Goal: Task Accomplishment & Management: Use online tool/utility

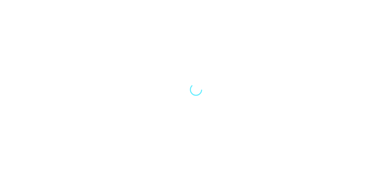
select select "Song"
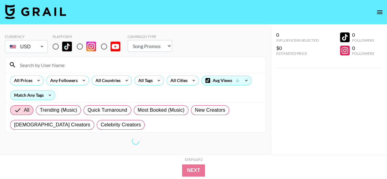
click at [33, 62] on input at bounding box center [139, 65] width 246 height 10
click at [55, 46] on input "radio" at bounding box center [55, 46] width 13 height 13
radio input "true"
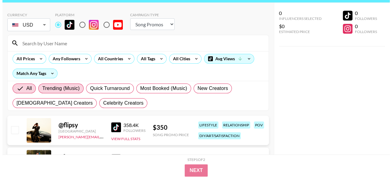
scroll to position [7, 0]
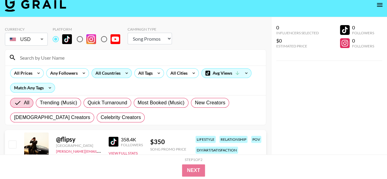
click at [115, 75] on div "All Countries" at bounding box center [107, 73] width 30 height 9
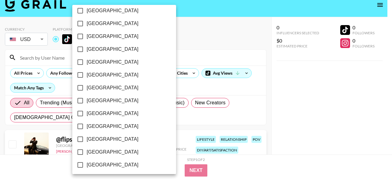
scroll to position [535, 0]
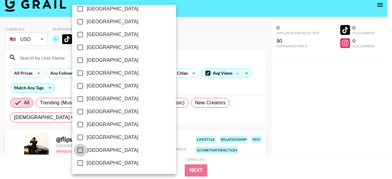
click at [79, 152] on input "United States" at bounding box center [80, 150] width 13 height 13
checkbox input "true"
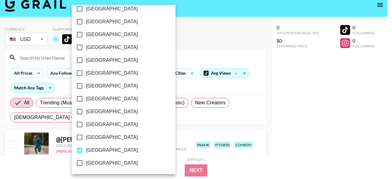
click at [198, 25] on div at bounding box center [196, 89] width 392 height 179
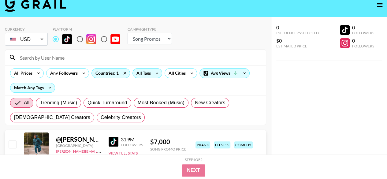
click at [146, 72] on div "All Tags" at bounding box center [142, 73] width 19 height 9
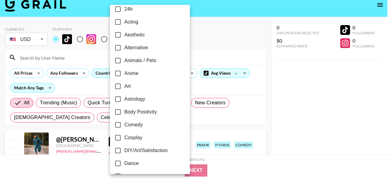
scroll to position [7, 0]
click at [118, 35] on input "Aesthetic" at bounding box center [117, 34] width 13 height 13
checkbox input "true"
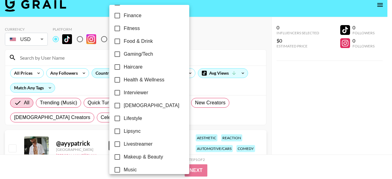
scroll to position [207, 0]
click at [116, 80] on input "Health & Wellness" at bounding box center [117, 79] width 13 height 13
checkbox input "true"
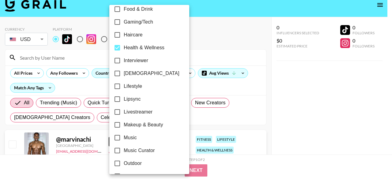
scroll to position [242, 0]
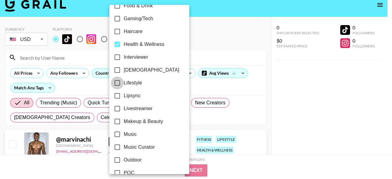
click at [116, 85] on input "Lifestyle" at bounding box center [117, 83] width 13 height 13
checkbox input "true"
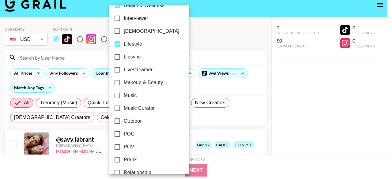
scroll to position [281, 0]
click at [117, 85] on input "Makeup & Beauty" at bounding box center [117, 82] width 13 height 13
checkbox input "true"
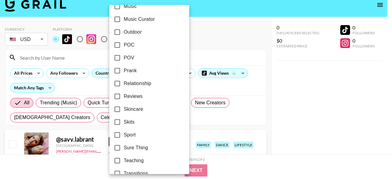
scroll to position [380, 0]
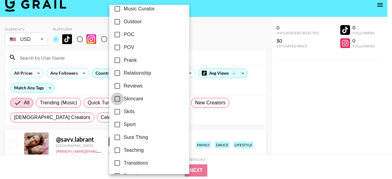
click at [119, 98] on input "Skincare" at bounding box center [117, 98] width 13 height 13
checkbox input "true"
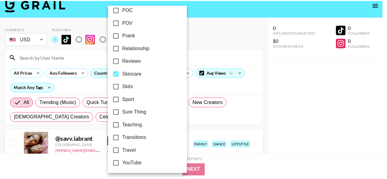
scroll to position [406, 0]
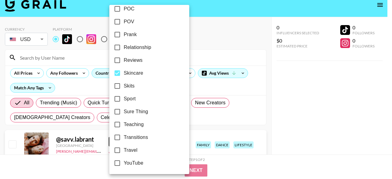
click at [199, 56] on div at bounding box center [196, 89] width 392 height 179
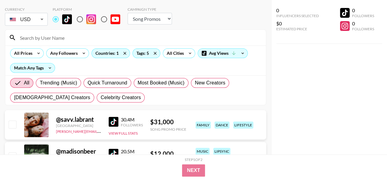
scroll to position [19, 0]
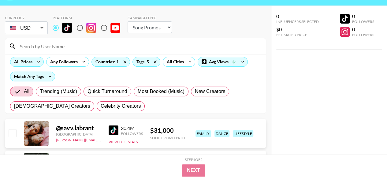
click at [31, 60] on div "All Prices" at bounding box center [21, 61] width 23 height 9
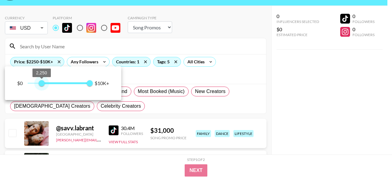
click at [42, 84] on span "2,250 10,000" at bounding box center [59, 83] width 62 height 9
click at [28, 82] on div "$0 2,250 10,000 $10K+" at bounding box center [63, 83] width 92 height 9
type input "0"
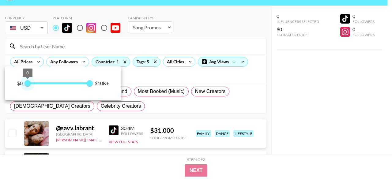
click at [28, 82] on span "0 10,000" at bounding box center [59, 83] width 62 height 9
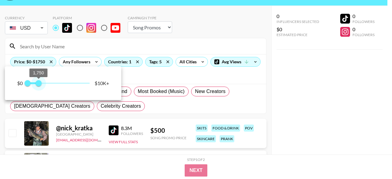
type input "2000"
drag, startPoint x: 90, startPoint y: 82, endPoint x: 41, endPoint y: 87, distance: 49.5
click at [41, 86] on span "2,000" at bounding box center [40, 83] width 6 height 6
click at [151, 101] on div at bounding box center [196, 89] width 392 height 179
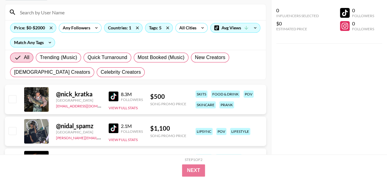
scroll to position [0, 0]
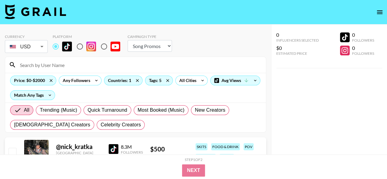
click at [152, 49] on select "Choose Type... Song Promos Brand Promos" at bounding box center [150, 46] width 44 height 12
select select "Brand"
click at [128, 40] on select "Choose Type... Song Promos Brand Promos" at bounding box center [150, 46] width 44 height 12
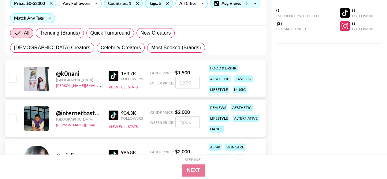
scroll to position [81, 0]
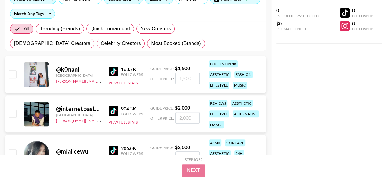
click at [32, 73] on div at bounding box center [36, 74] width 24 height 24
click at [66, 70] on div "@ k0nani" at bounding box center [78, 70] width 45 height 8
click at [97, 70] on div "@ k0nani" at bounding box center [78, 70] width 45 height 8
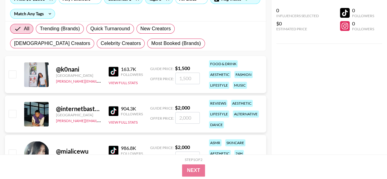
click at [66, 68] on div "@ k0nani" at bounding box center [78, 70] width 45 height 8
copy div "@ k0nani"
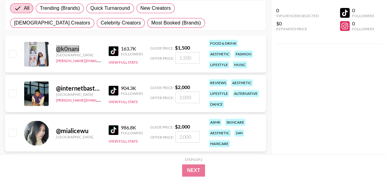
scroll to position [99, 0]
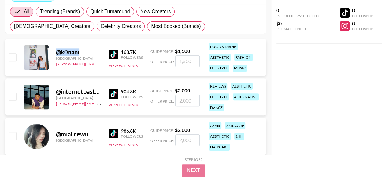
click at [65, 46] on div "@ k0nani United States hugo@grail-talent.com 163.7K Followers View Full Stats G…" at bounding box center [136, 57] width 262 height 37
click at [65, 49] on div "@ k0nani" at bounding box center [78, 52] width 45 height 8
copy div "@ k0nani"
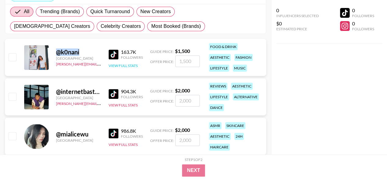
click at [120, 65] on button "View Full Stats" at bounding box center [123, 65] width 29 height 5
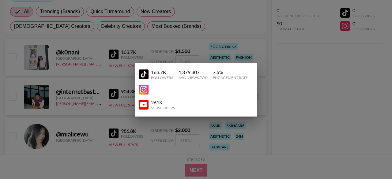
click at [163, 36] on div at bounding box center [196, 89] width 392 height 179
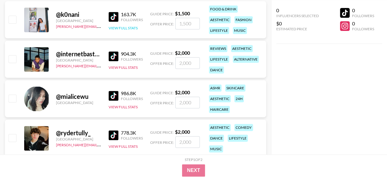
scroll to position [137, 0]
click at [70, 51] on div "@ internetbastard" at bounding box center [78, 54] width 45 height 8
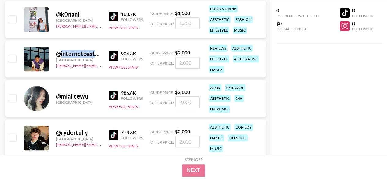
click at [70, 51] on div "@ internetbastard" at bounding box center [78, 54] width 45 height 8
copy div "@ internetbastard"
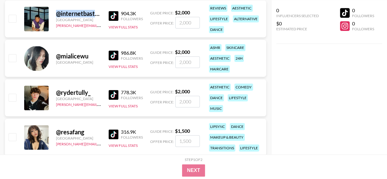
scroll to position [183, 0]
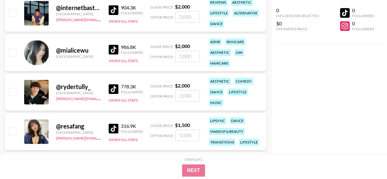
click at [71, 51] on div "@ mialicewu" at bounding box center [78, 51] width 45 height 8
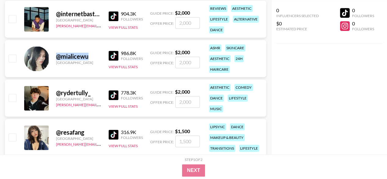
scroll to position [175, 0]
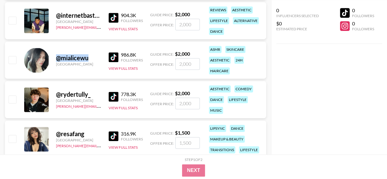
copy div "@ mialicewu"
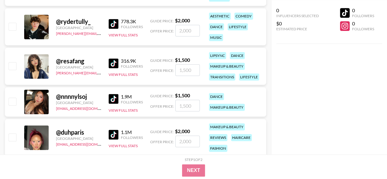
scroll to position [248, 0]
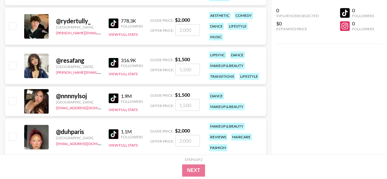
click at [67, 57] on div "@ resafang" at bounding box center [78, 61] width 45 height 8
copy div "@ resafang"
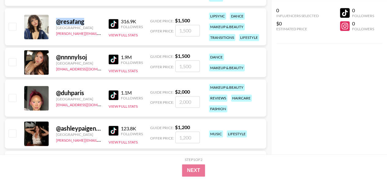
scroll to position [292, 0]
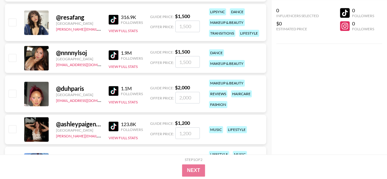
click at [71, 51] on div "@ nnnnylsoj" at bounding box center [78, 53] width 45 height 8
copy div "@ nnnnylsoj"
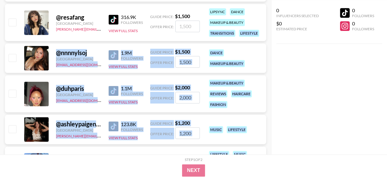
scroll to position [0, 0]
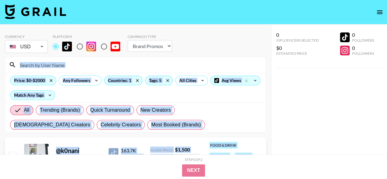
drag, startPoint x: 211, startPoint y: 29, endPoint x: 233, endPoint y: 70, distance: 46.3
click at [233, 70] on input at bounding box center [139, 65] width 246 height 10
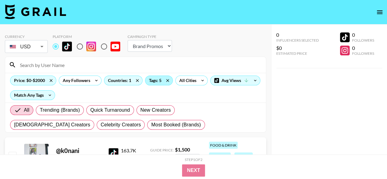
click at [160, 81] on div "Tags: 5" at bounding box center [158, 80] width 27 height 9
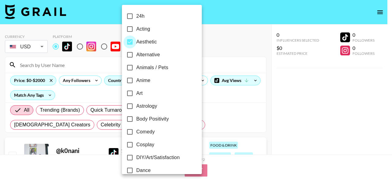
click at [129, 41] on input "Aesthetic" at bounding box center [129, 42] width 13 height 13
checkbox input "false"
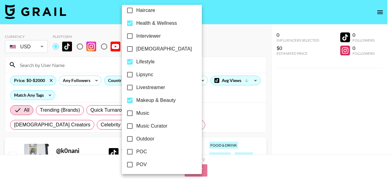
scroll to position [277, 0]
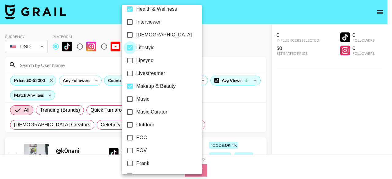
click at [130, 47] on input "Lifestyle" at bounding box center [129, 47] width 13 height 13
checkbox input "false"
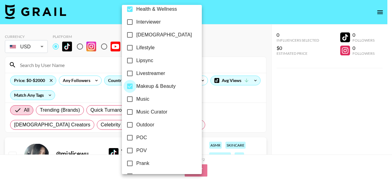
click at [129, 84] on input "Makeup & Beauty" at bounding box center [129, 86] width 13 height 13
checkbox input "false"
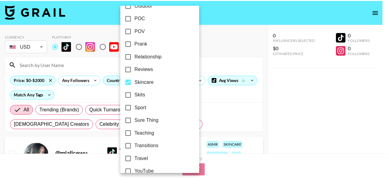
scroll to position [406, 0]
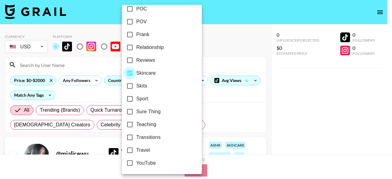
click at [130, 71] on input "Skincare" at bounding box center [129, 73] width 13 height 13
checkbox input "false"
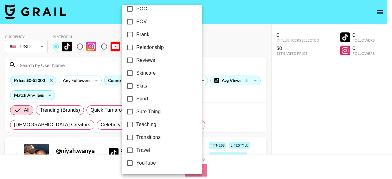
click at [224, 57] on div at bounding box center [196, 89] width 392 height 179
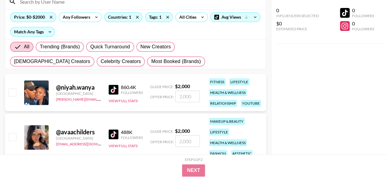
scroll to position [64, 0]
click at [73, 84] on div "@ niyah.wanya" at bounding box center [78, 87] width 45 height 8
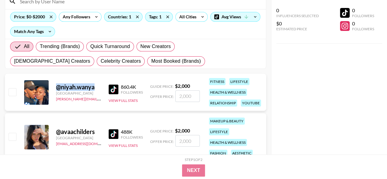
copy div "@ niyah.wanya"
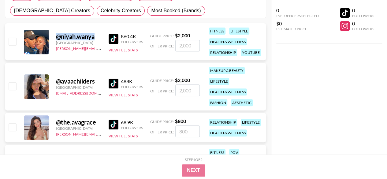
scroll to position [115, 0]
click at [78, 80] on div "@ avaachilders" at bounding box center [78, 81] width 45 height 8
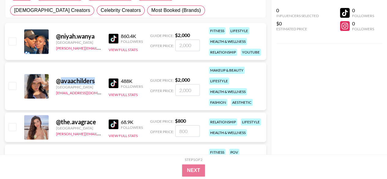
click at [78, 80] on div "@ avaachilders" at bounding box center [78, 81] width 45 height 8
copy div "@ avaachilders"
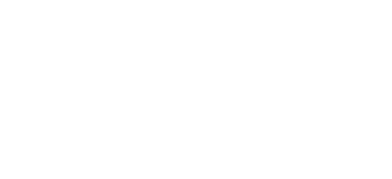
select select "Song"
